Goal: Transaction & Acquisition: Subscribe to service/newsletter

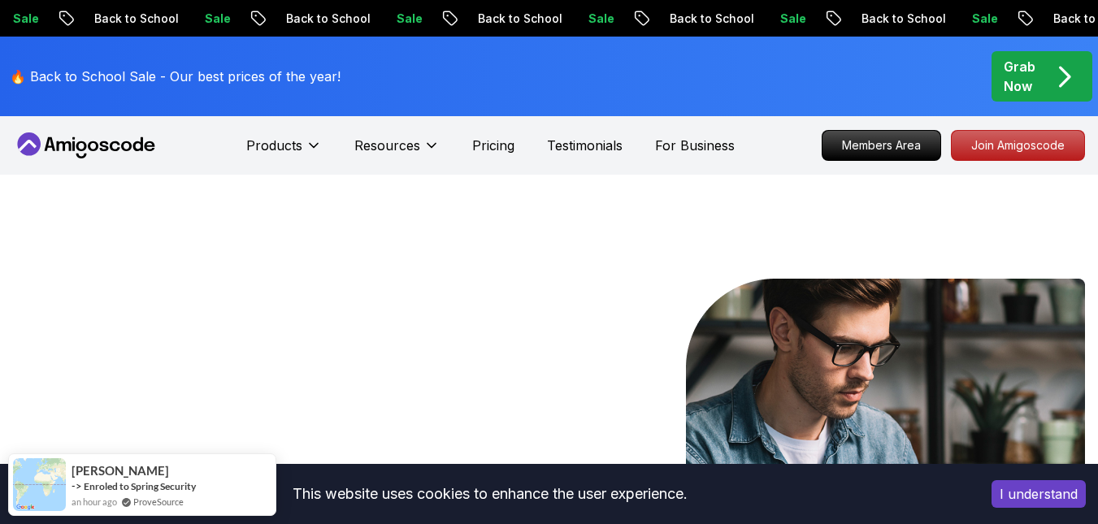
click at [997, 157] on p "Join Amigoscode" at bounding box center [1018, 146] width 126 height 28
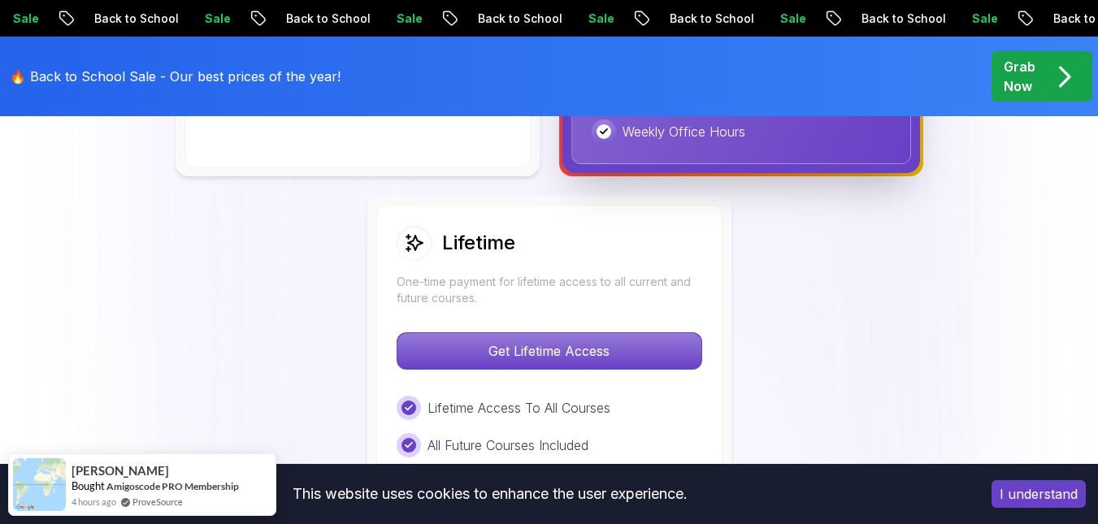
scroll to position [1136, 0]
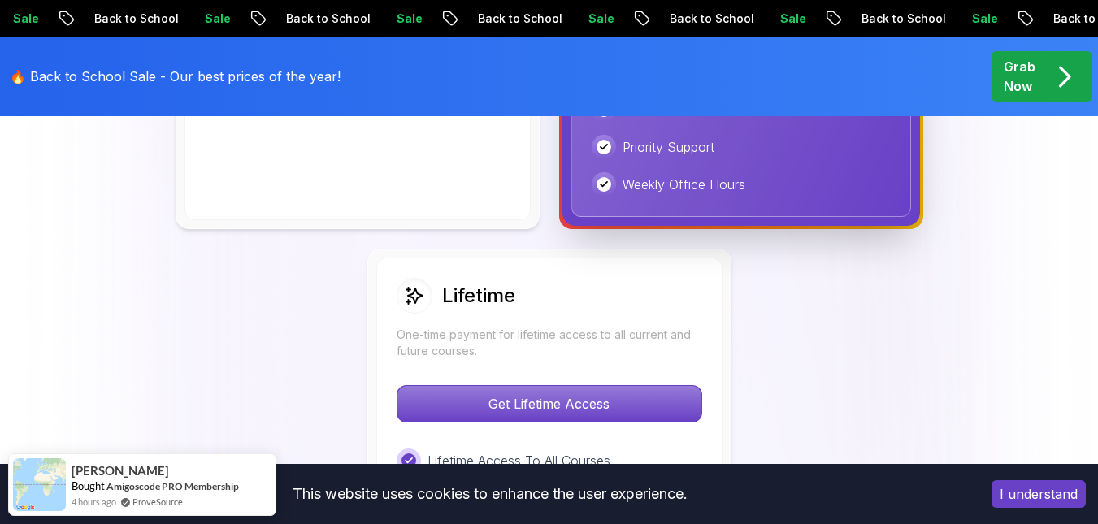
click at [1006, 477] on button "I understand" at bounding box center [1039, 494] width 94 height 28
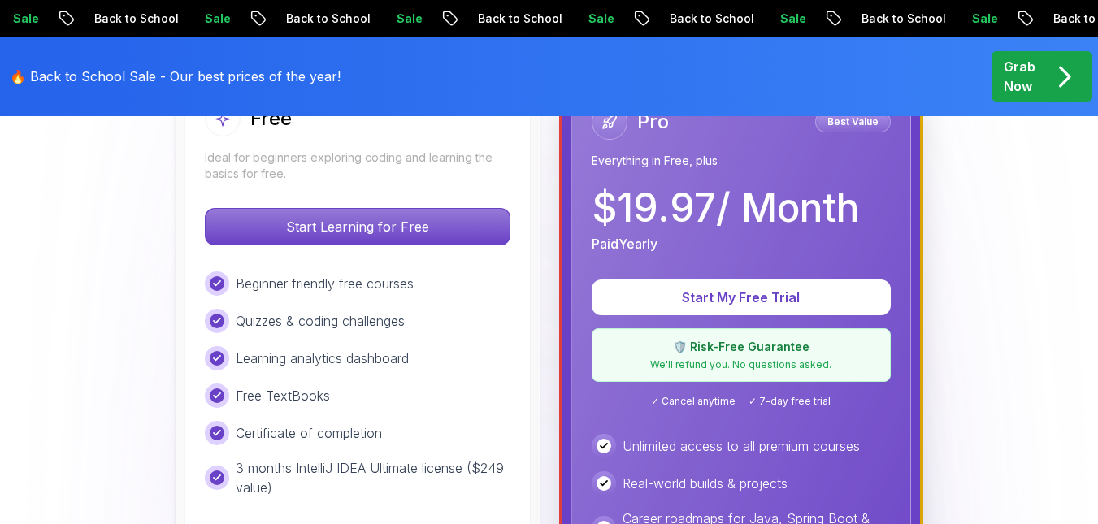
scroll to position [445, 0]
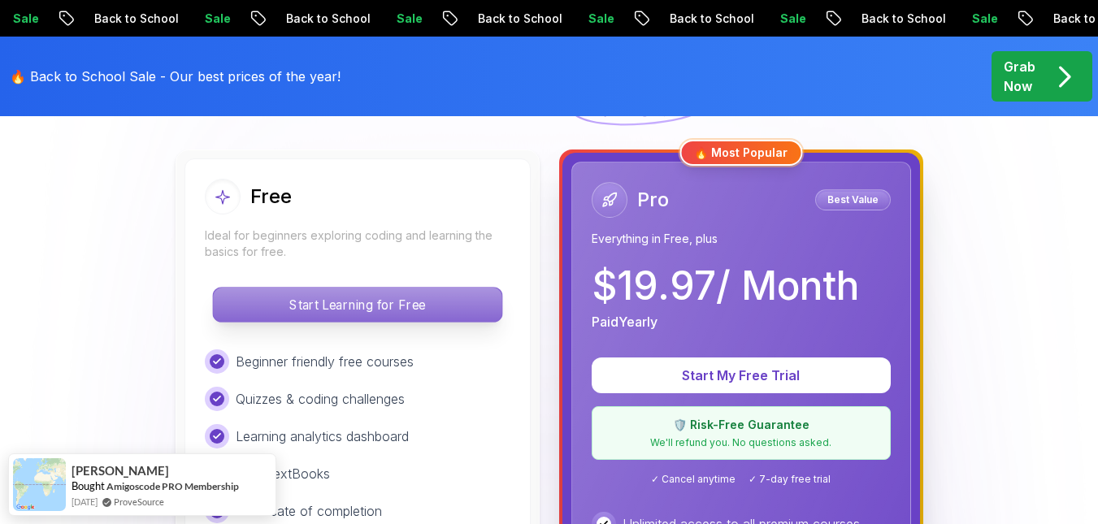
click at [337, 306] on p "Start Learning for Free" at bounding box center [357, 305] width 289 height 34
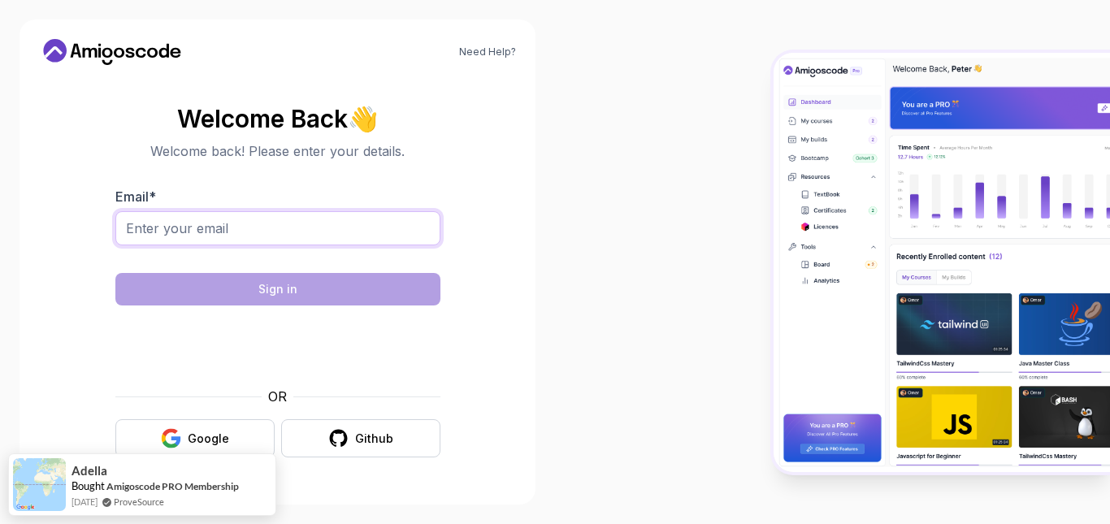
click at [241, 237] on input "Email *" at bounding box center [277, 228] width 325 height 34
type input "[EMAIL_ADDRESS][DOMAIN_NAME]"
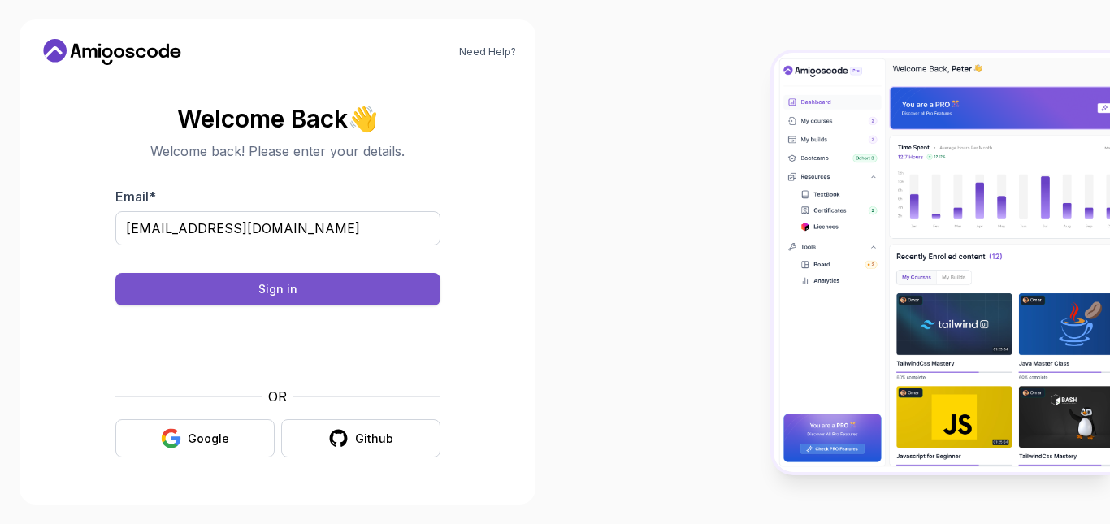
click at [388, 297] on button "Sign in" at bounding box center [277, 289] width 325 height 33
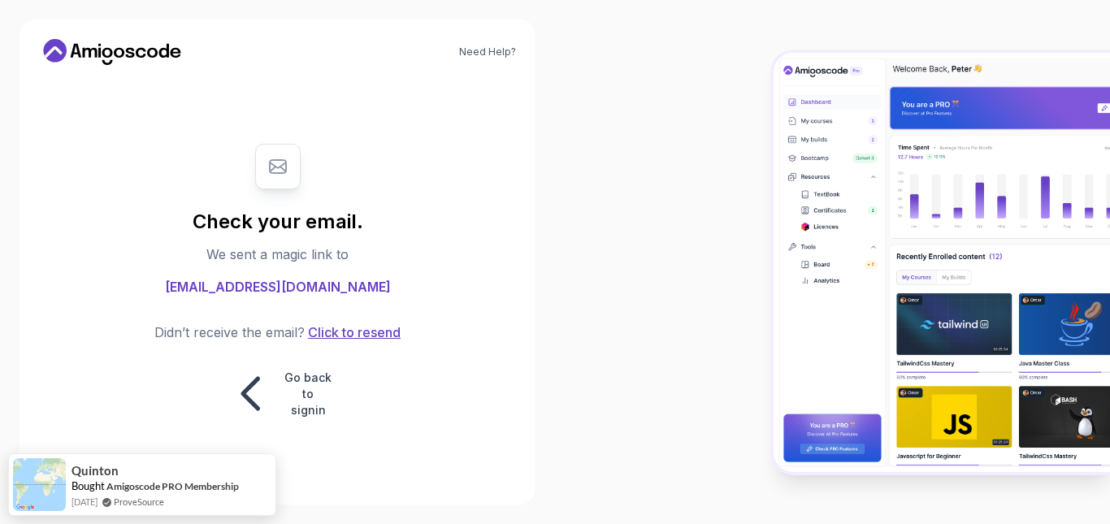
click at [380, 333] on button "Click to resend" at bounding box center [353, 333] width 96 height 20
